Goal: Information Seeking & Learning: Learn about a topic

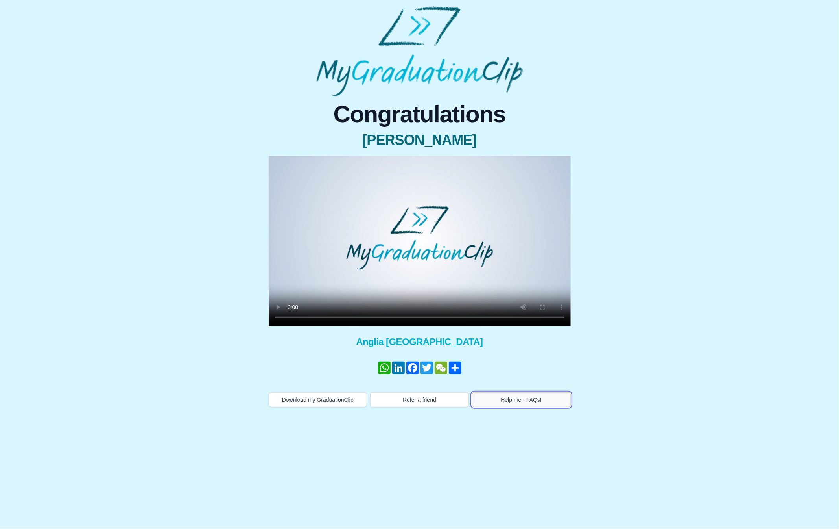
click at [525, 401] on button "Help me - FAQs!" at bounding box center [521, 399] width 99 height 15
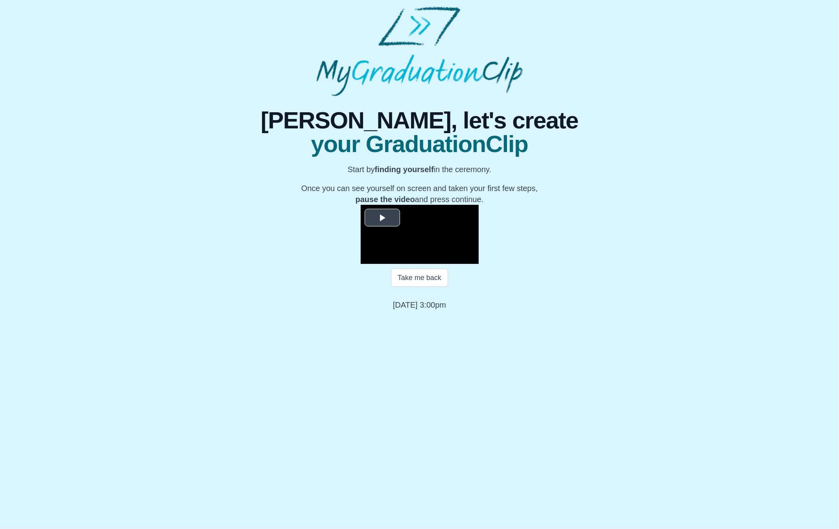
click at [383, 218] on span "Video Player" at bounding box center [383, 218] width 0 height 0
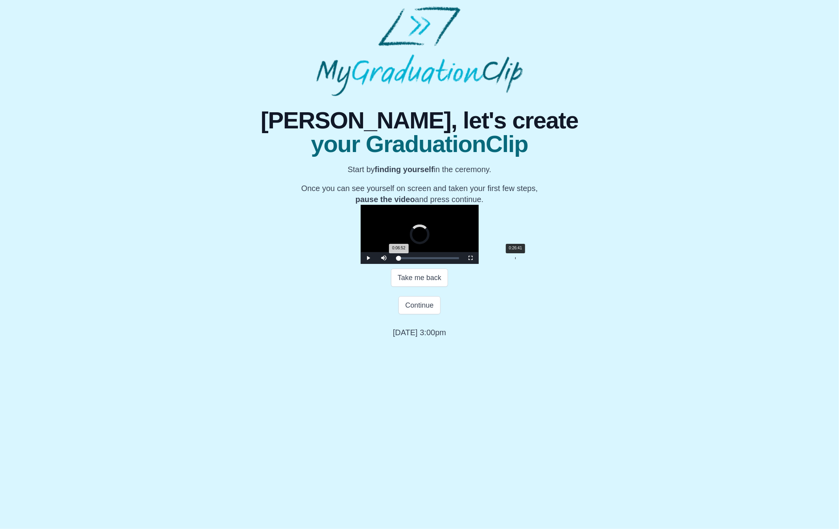
drag, startPoint x: 318, startPoint y: 387, endPoint x: 407, endPoint y: 387, distance: 88.5
click at [516, 259] on div "0:26:41" at bounding box center [516, 258] width 0 height 2
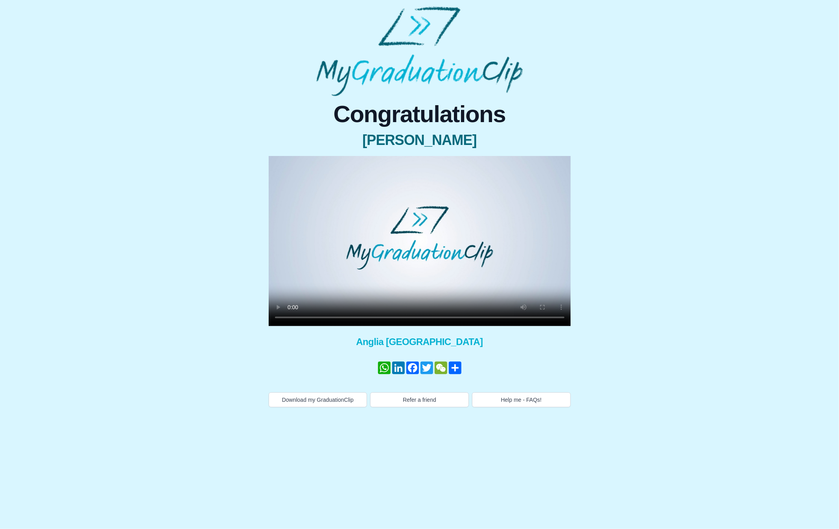
click at [0, 0] on div "× Share your GraduationClip now! WhatsApp LinkedIn Facebook Twitter WeChat Share" at bounding box center [0, 0] width 0 height 0
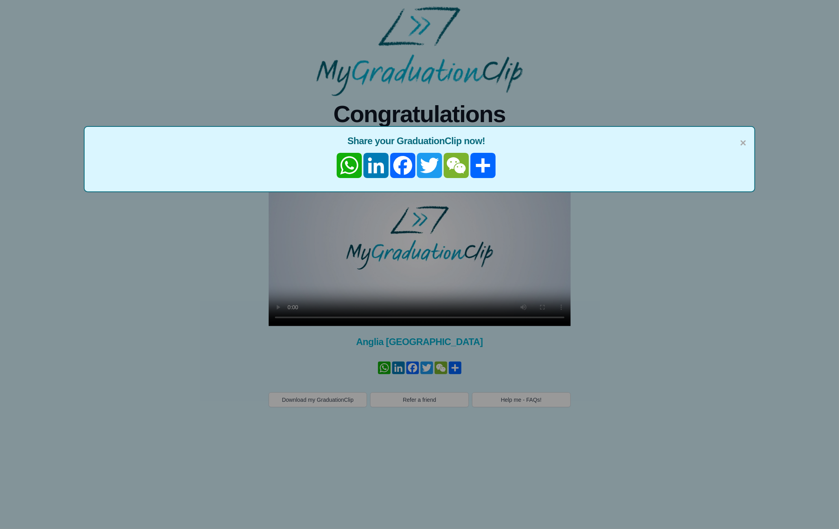
click at [542, 322] on div "× Share your GraduationClip now! WhatsApp LinkedIn Facebook Twitter WeChat Share" at bounding box center [419, 264] width 839 height 529
click at [739, 144] on span "Share your GraduationClip now!" at bounding box center [419, 141] width 654 height 13
click at [745, 144] on span "×" at bounding box center [743, 143] width 6 height 17
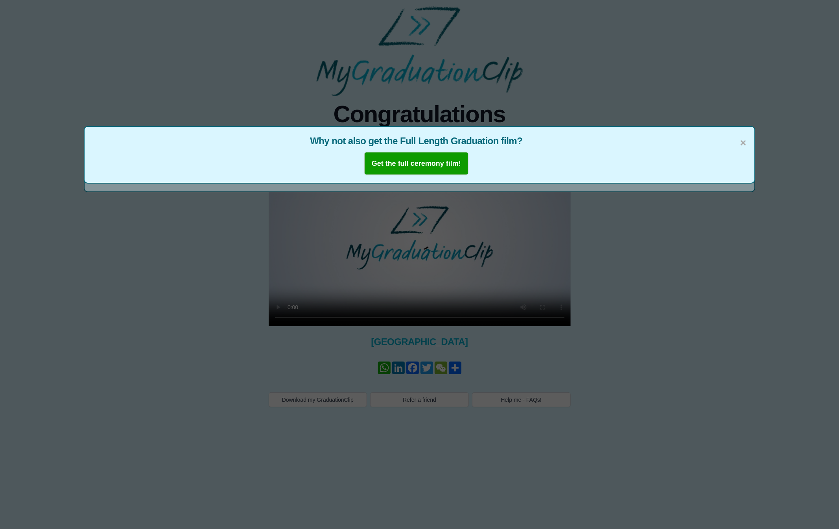
click at [743, 146] on span "×" at bounding box center [743, 143] width 6 height 17
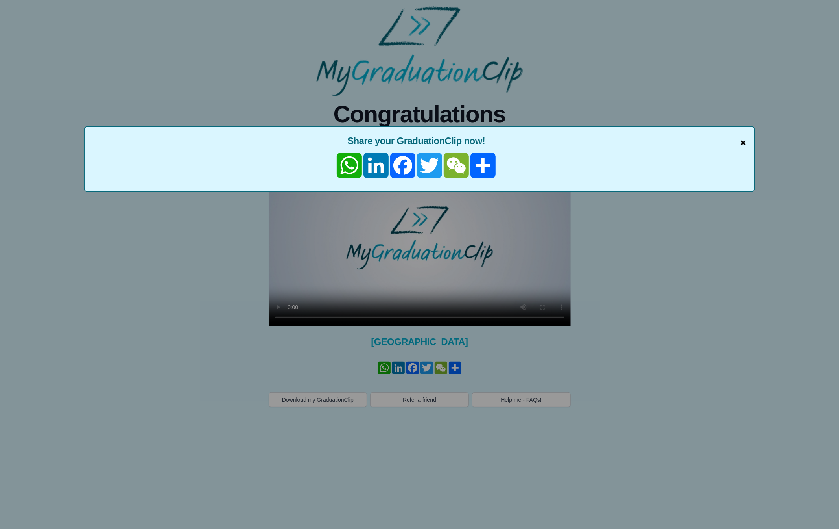
click at [743, 145] on span "×" at bounding box center [743, 143] width 6 height 17
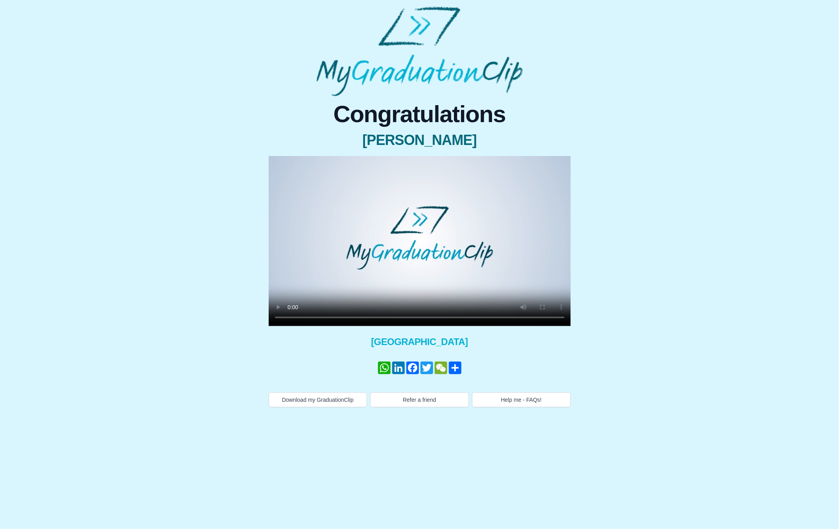
click at [297, 387] on div "Download my GraduationClip Refer a friend Help me - FAQs!" at bounding box center [420, 397] width 302 height 20
click at [305, 403] on button "Download my GraduationClip" at bounding box center [318, 399] width 99 height 15
click at [501, 396] on button "Help me - FAQs!" at bounding box center [521, 399] width 99 height 15
